Goal: Task Accomplishment & Management: Manage account settings

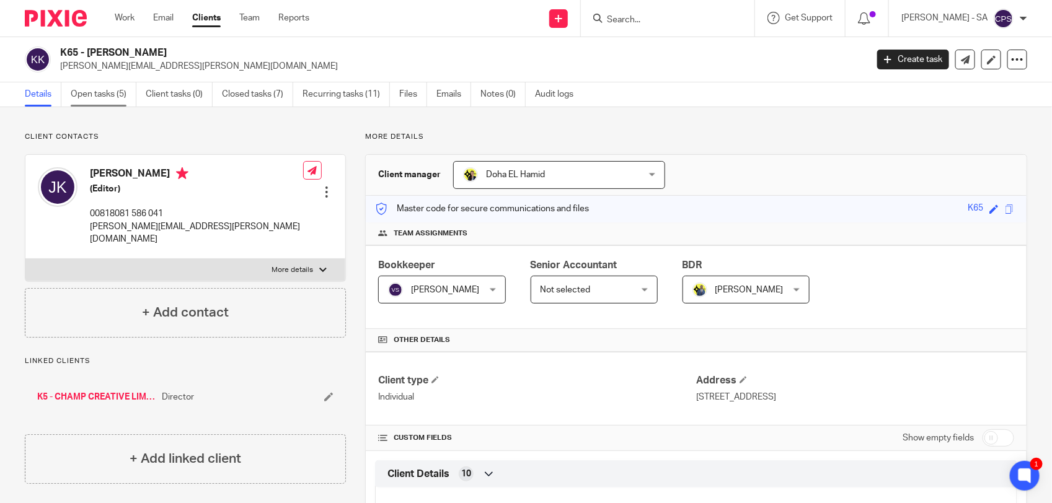
click at [99, 97] on link "Open tasks (5)" at bounding box center [104, 94] width 66 height 24
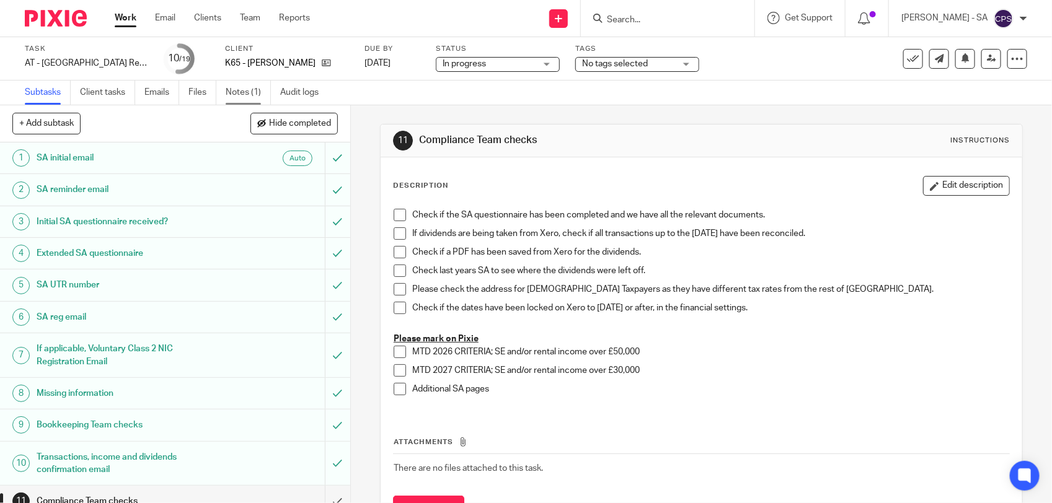
click at [246, 98] on link "Notes (1)" at bounding box center [248, 93] width 45 height 24
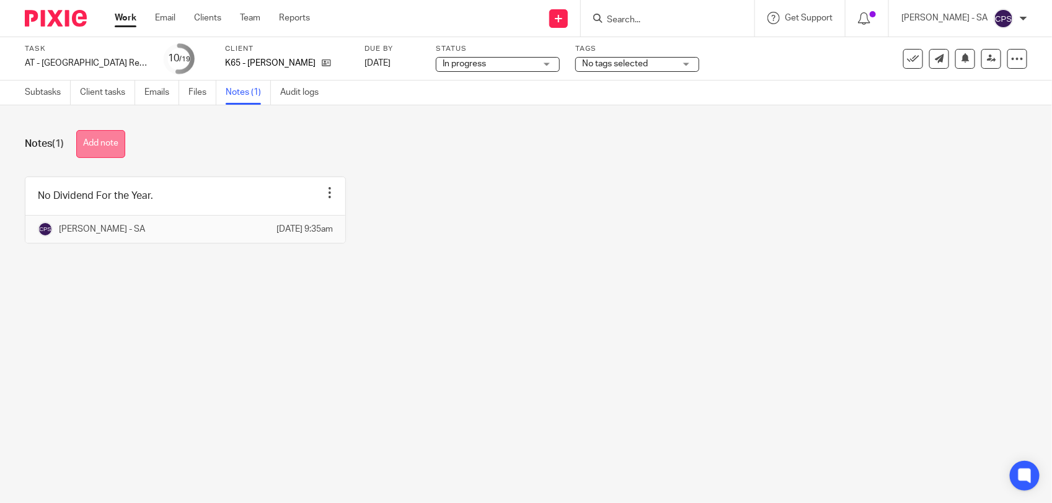
click at [109, 147] on button "Add note" at bounding box center [100, 144] width 49 height 28
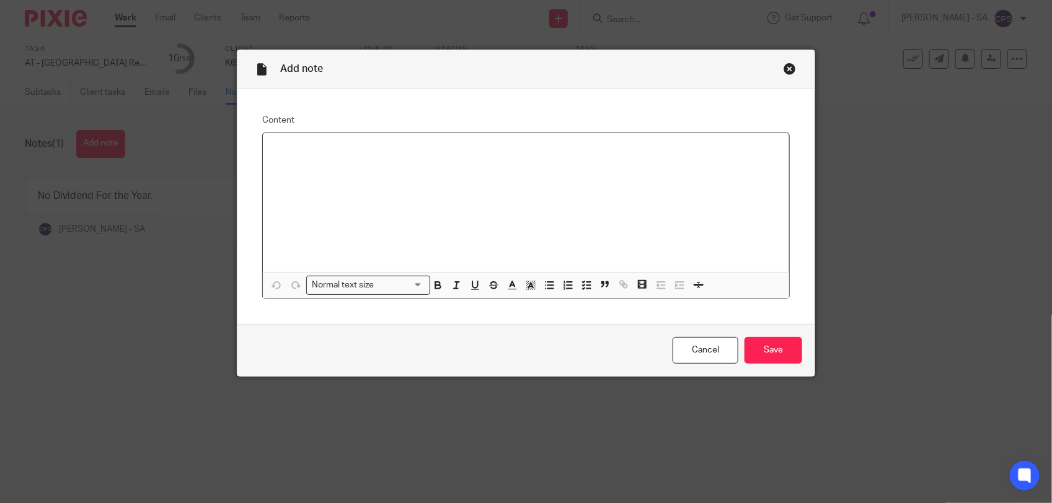
click at [783, 71] on div "Close this dialog window" at bounding box center [789, 69] width 12 height 12
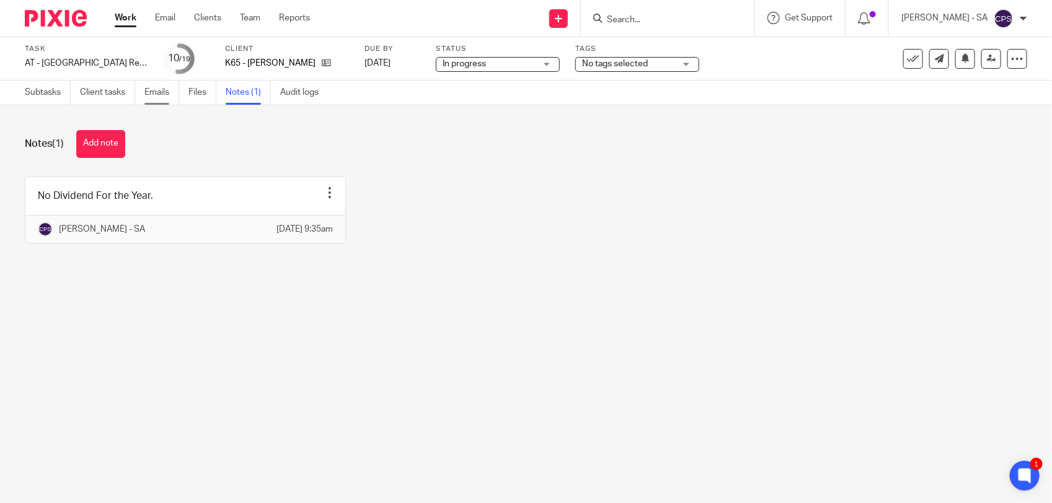
click at [162, 94] on link "Emails" at bounding box center [161, 93] width 35 height 24
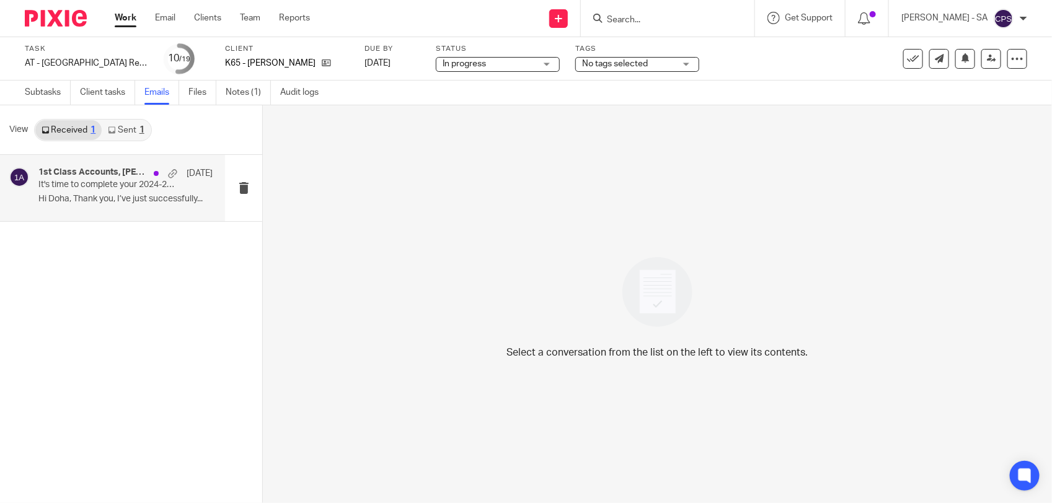
click at [156, 199] on p "Hi Doha, Thank you, I’ve just successfully..." at bounding box center [125, 199] width 174 height 11
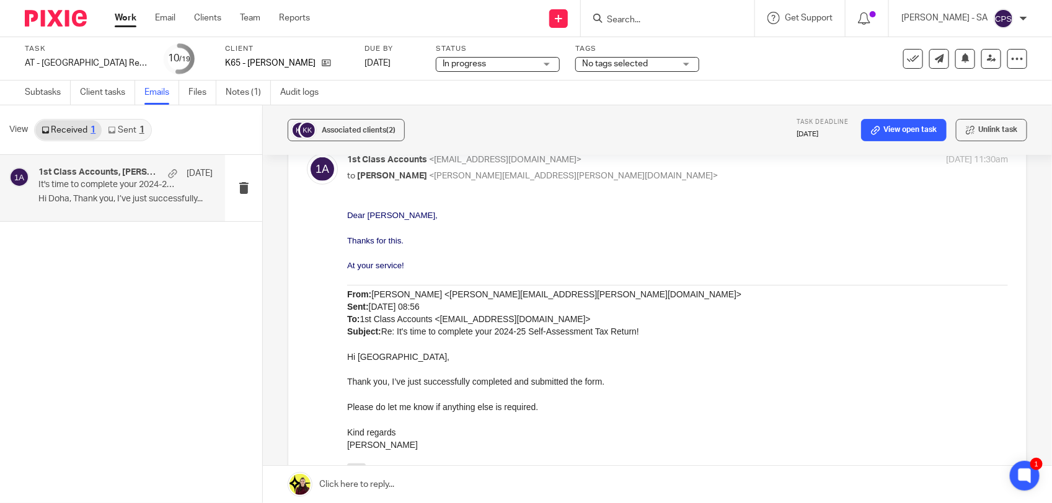
scroll to position [232, 0]
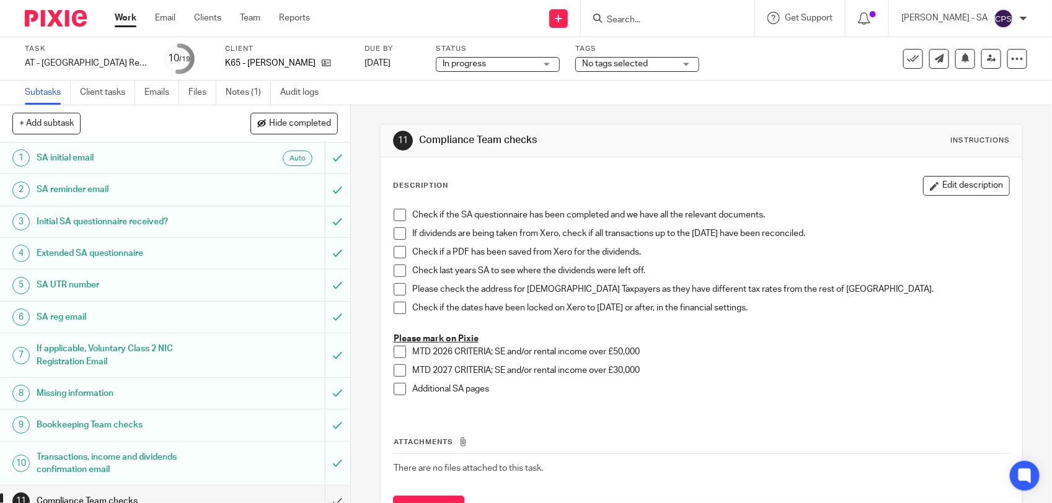
scroll to position [285, 0]
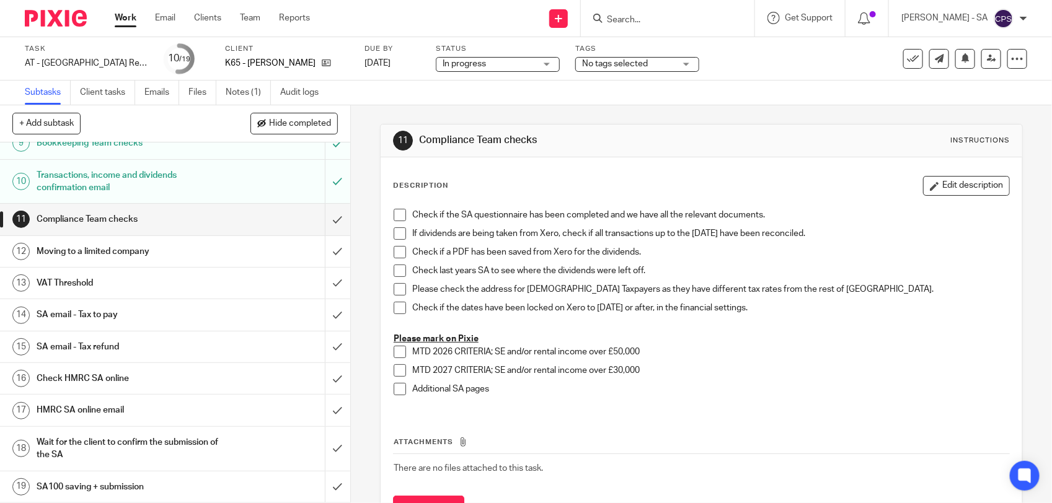
click at [135, 309] on h1 "SA email - Tax to pay" at bounding box center [129, 315] width 184 height 19
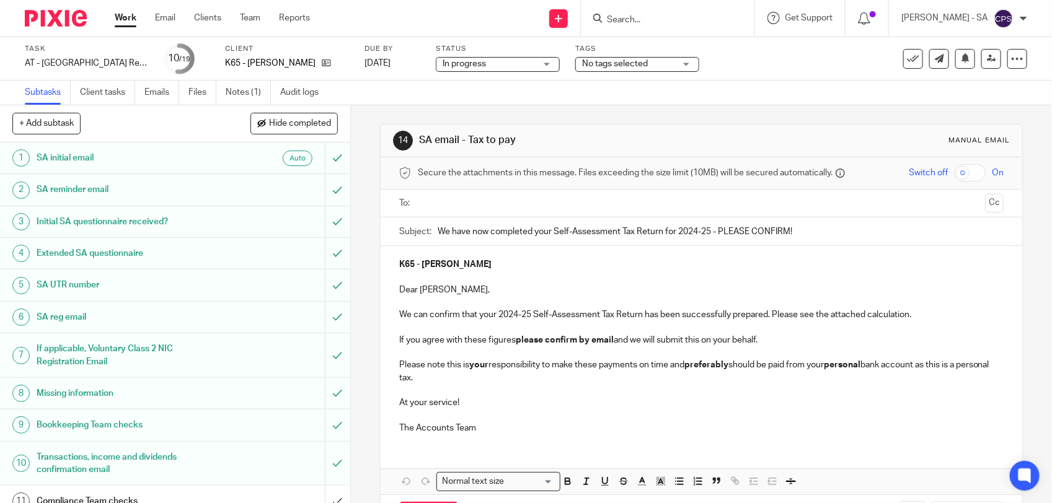
scroll to position [155, 0]
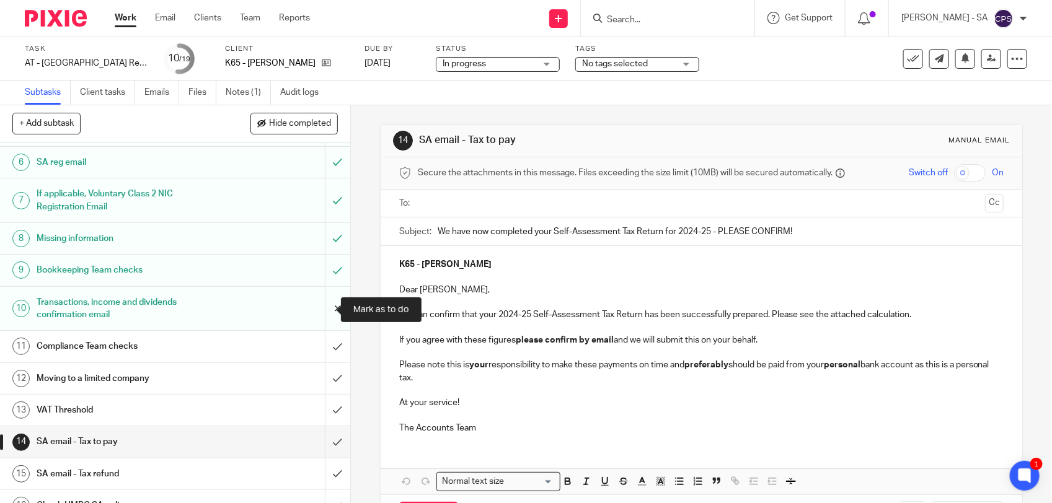
click at [323, 309] on input "submit" at bounding box center [175, 309] width 350 height 44
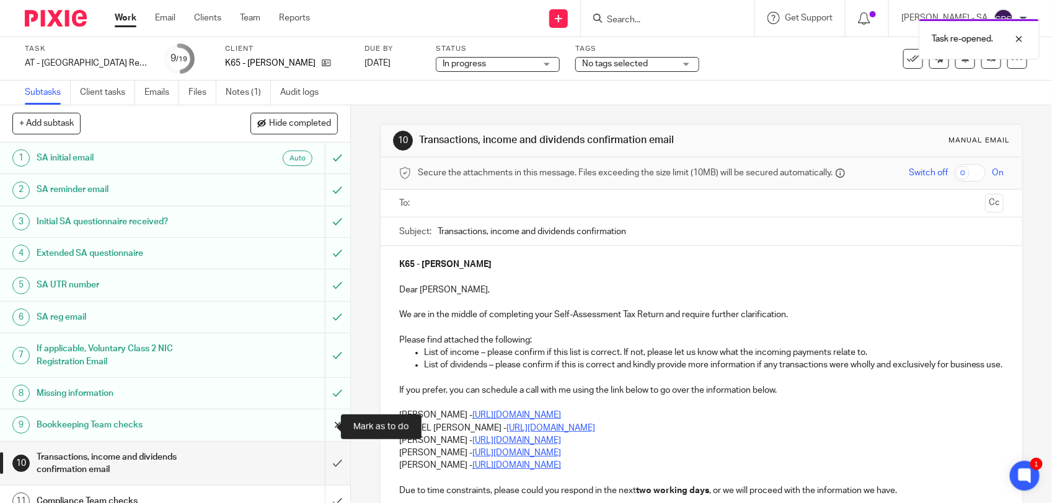
click at [318, 425] on input "submit" at bounding box center [175, 425] width 350 height 31
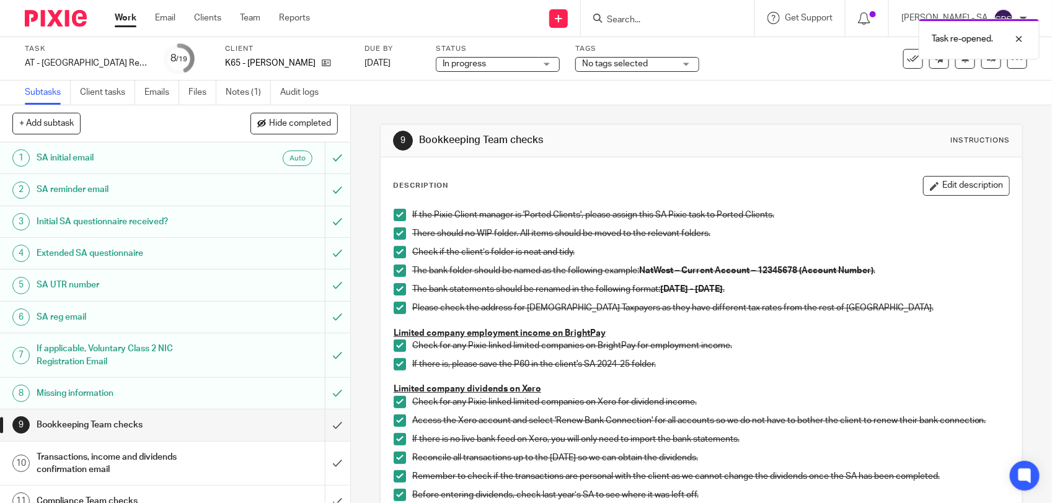
click at [270, 388] on div "Missing information" at bounding box center [175, 393] width 276 height 19
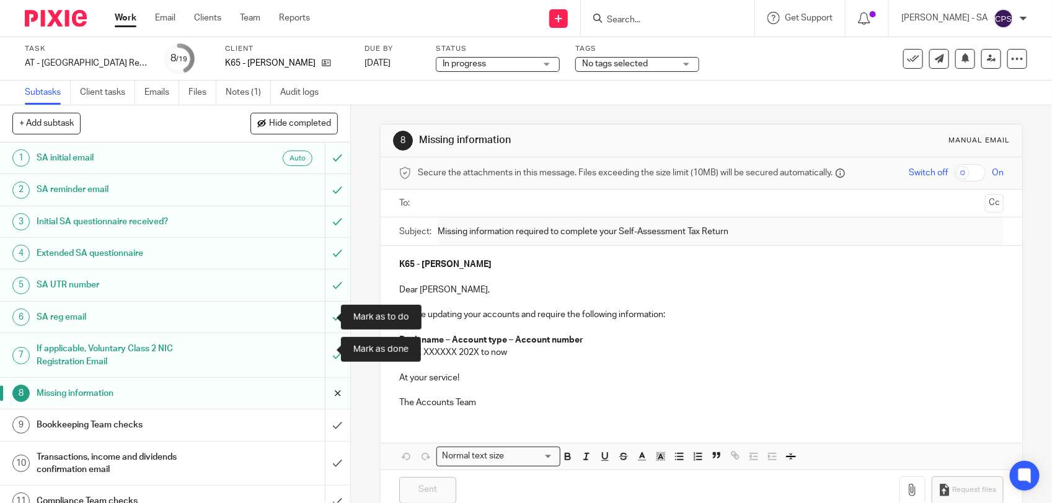
scroll to position [77, 0]
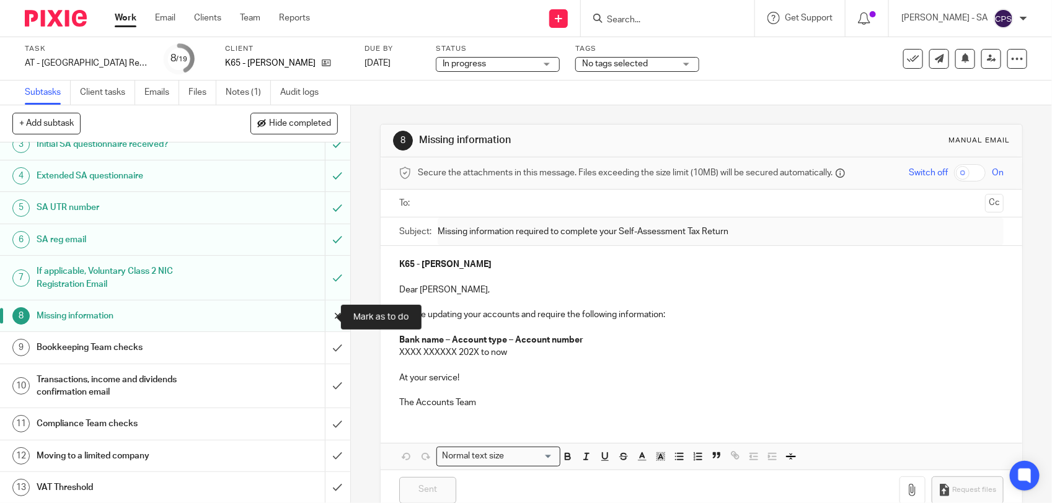
click at [319, 309] on input "submit" at bounding box center [175, 316] width 350 height 31
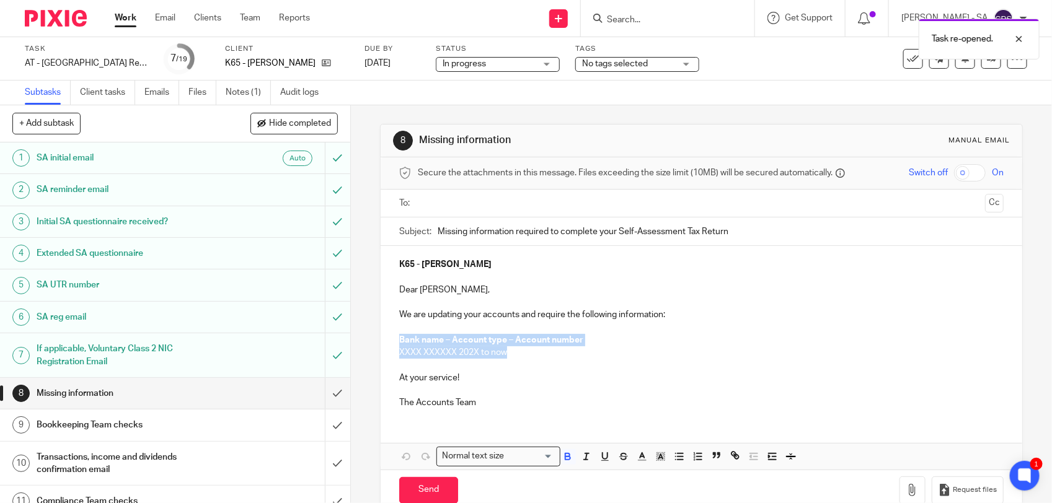
drag, startPoint x: 392, startPoint y: 339, endPoint x: 514, endPoint y: 353, distance: 123.5
click at [514, 353] on div "K65 - [PERSON_NAME] Dear [PERSON_NAME], We are updating your accounts and requi…" at bounding box center [700, 332] width 641 height 172
